Goal: Find specific page/section: Find specific page/section

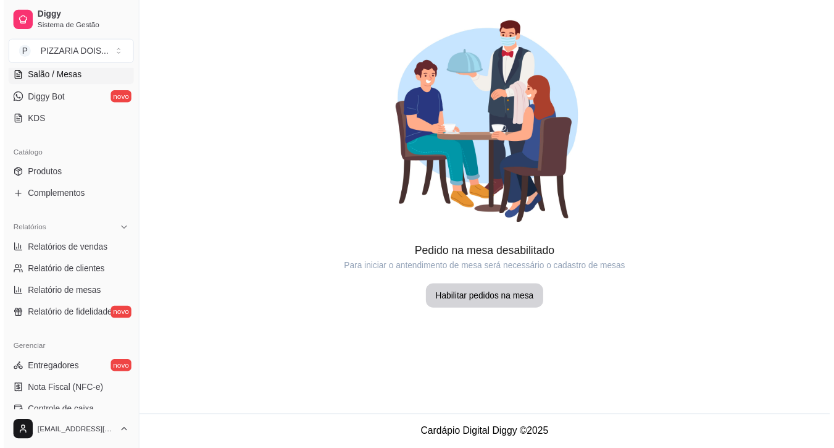
scroll to position [123, 0]
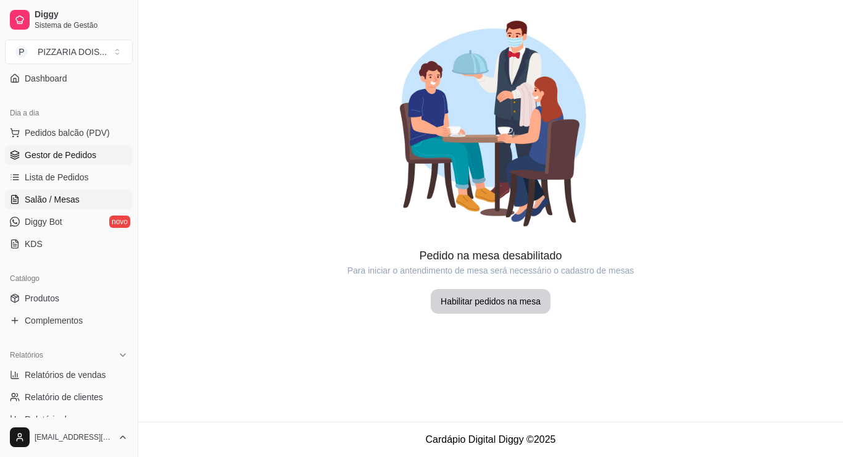
click at [95, 161] on span "Gestor de Pedidos" at bounding box center [61, 155] width 72 height 12
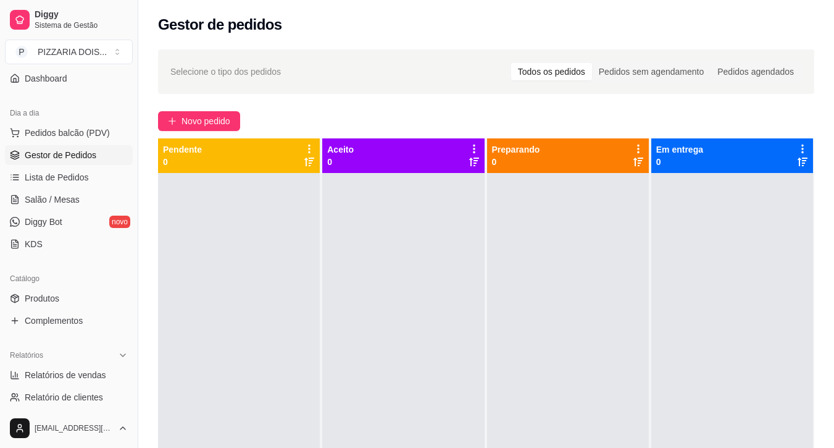
scroll to position [52, 0]
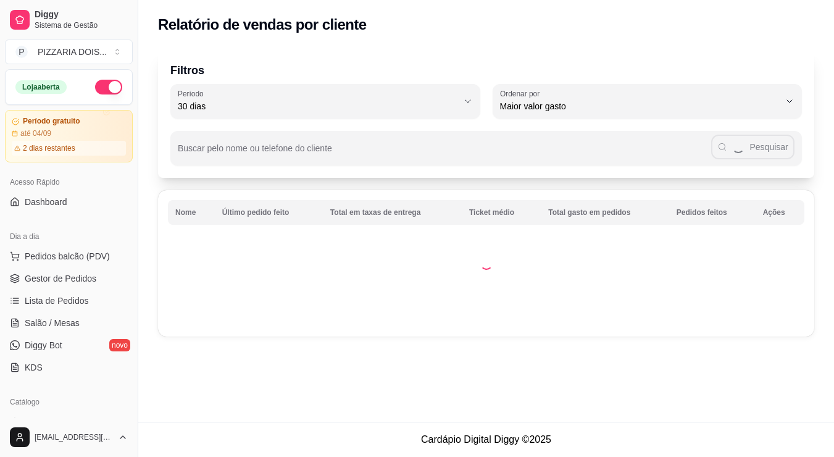
select select "30"
select select "HIGHEST_TOTAL_SPENT_WITH_ORDERS"
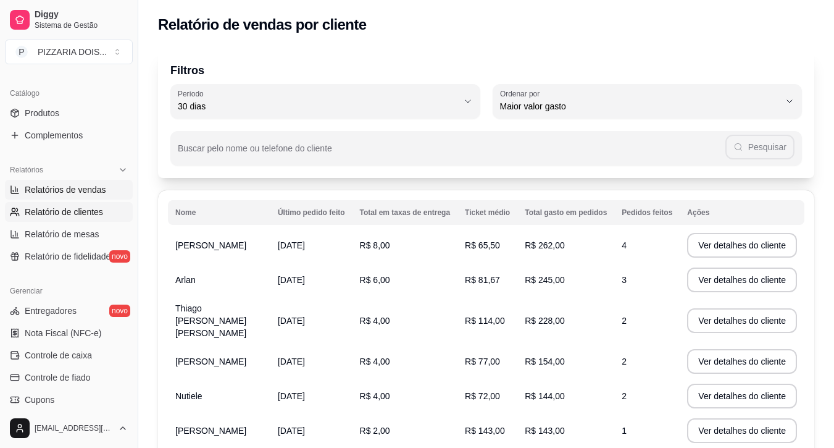
click at [81, 196] on span "Relatórios de vendas" at bounding box center [66, 189] width 82 height 12
select select "ALL"
select select "0"
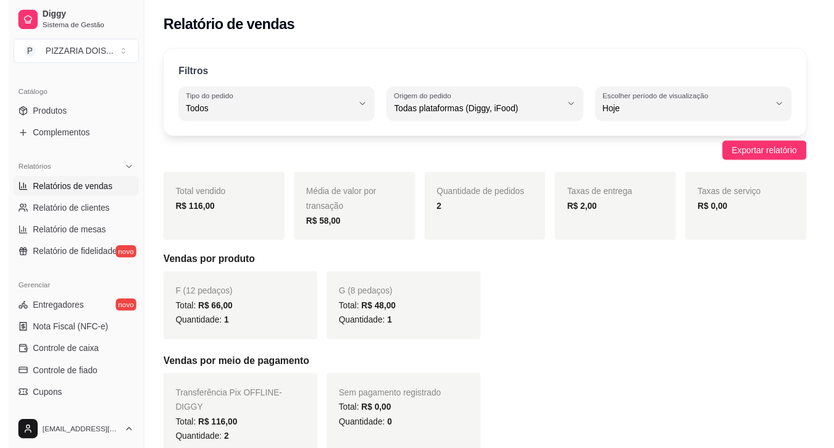
scroll to position [185, 0]
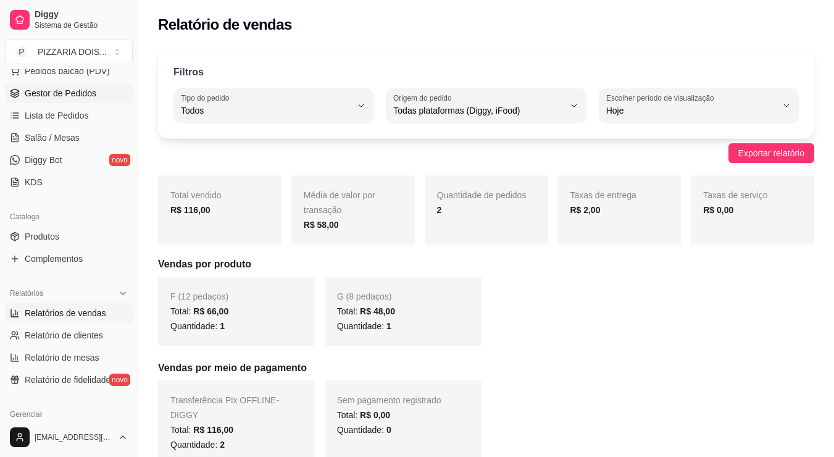
click at [85, 103] on link "Gestor de Pedidos" at bounding box center [69, 93] width 128 height 20
